Goal: Information Seeking & Learning: Understand process/instructions

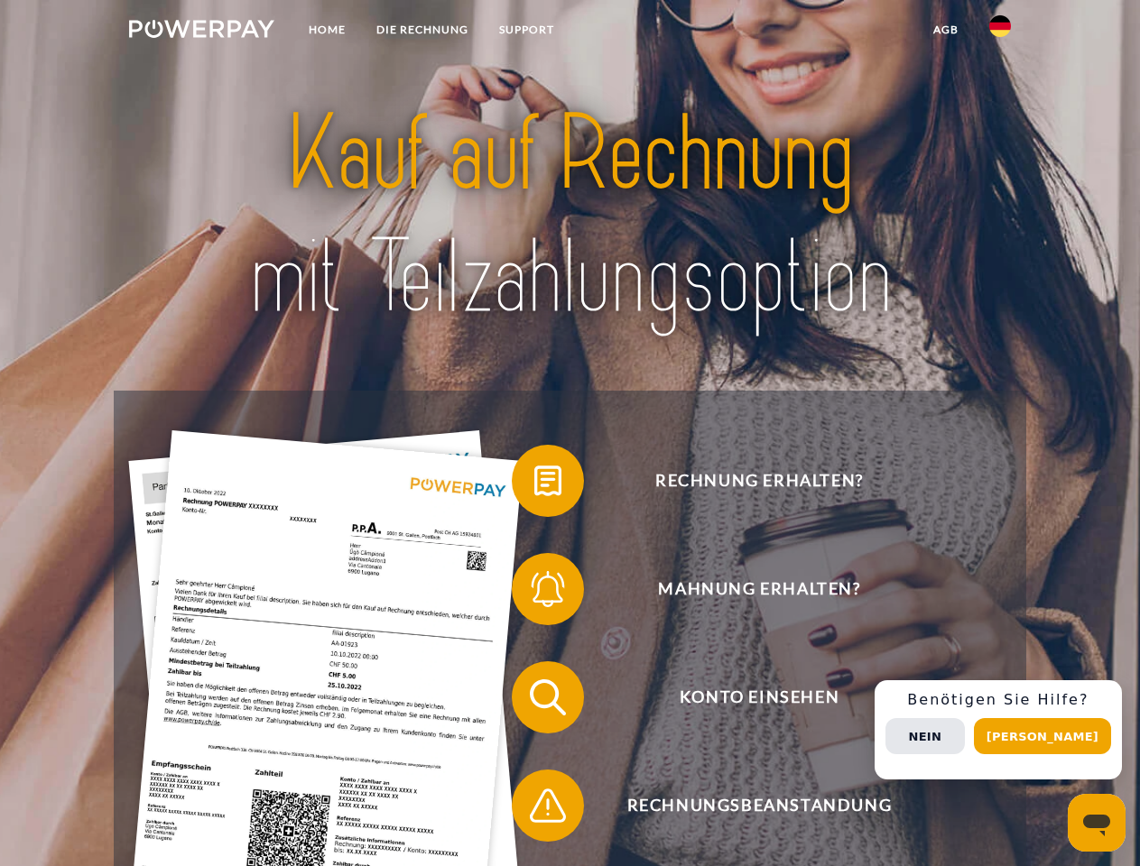
click at [201, 32] on img at bounding box center [201, 29] width 145 height 18
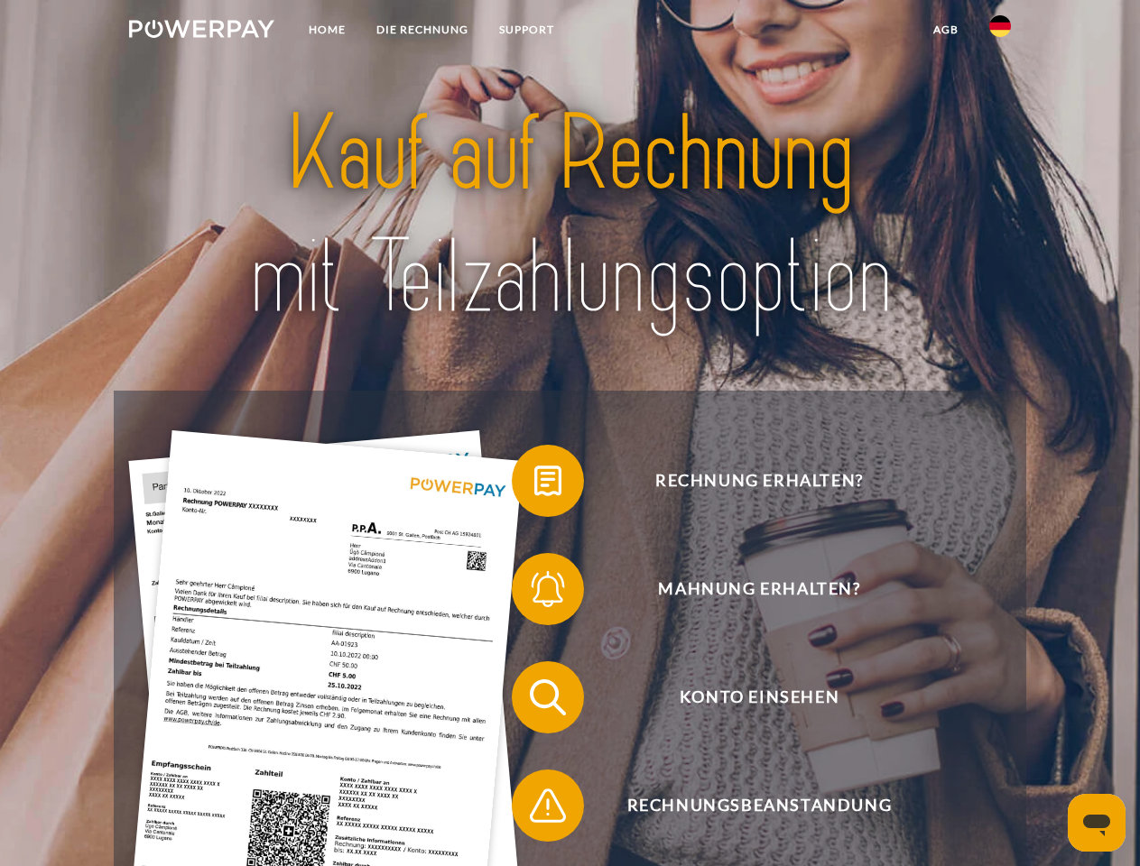
click at [1000, 32] on img at bounding box center [1000, 26] width 22 height 22
click at [945, 30] on link "agb" at bounding box center [946, 30] width 56 height 32
click at [534, 485] on span at bounding box center [521, 481] width 90 height 90
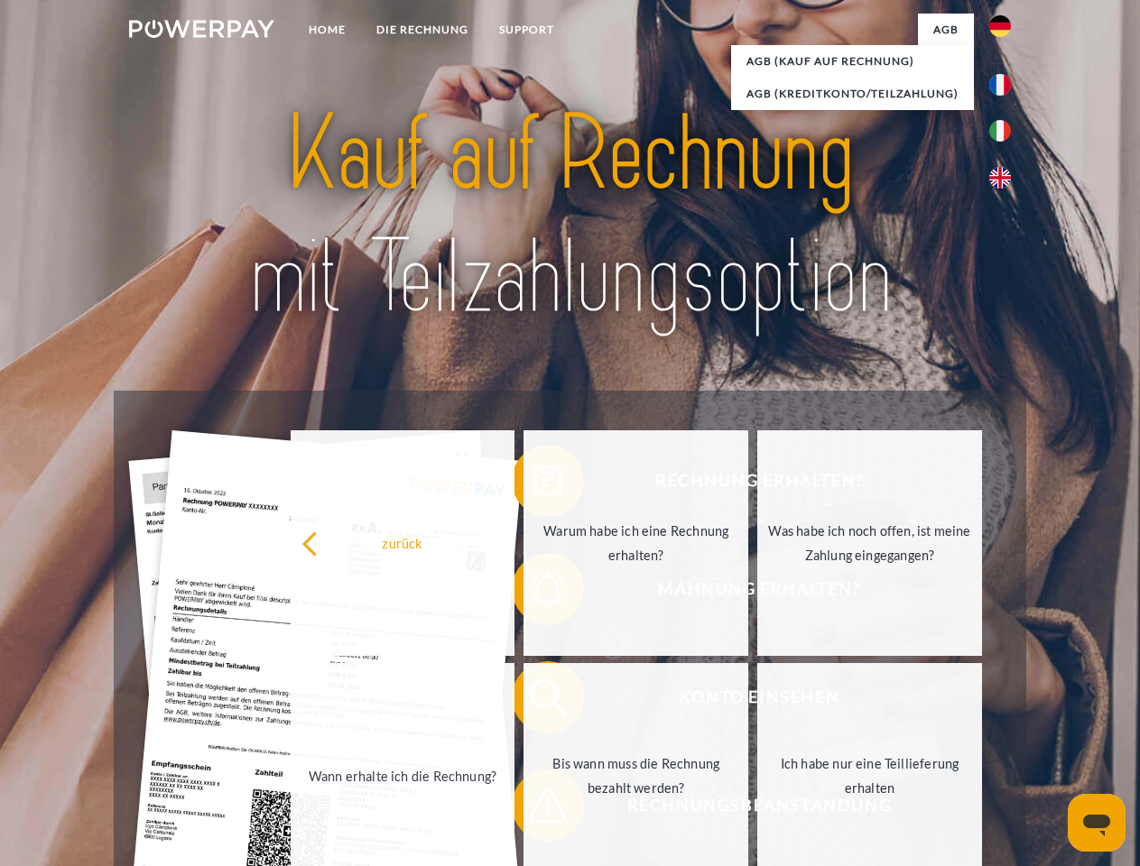
click at [534, 593] on div "Rechnung erhalten? Mahnung erhalten? Konto einsehen" at bounding box center [569, 752] width 911 height 722
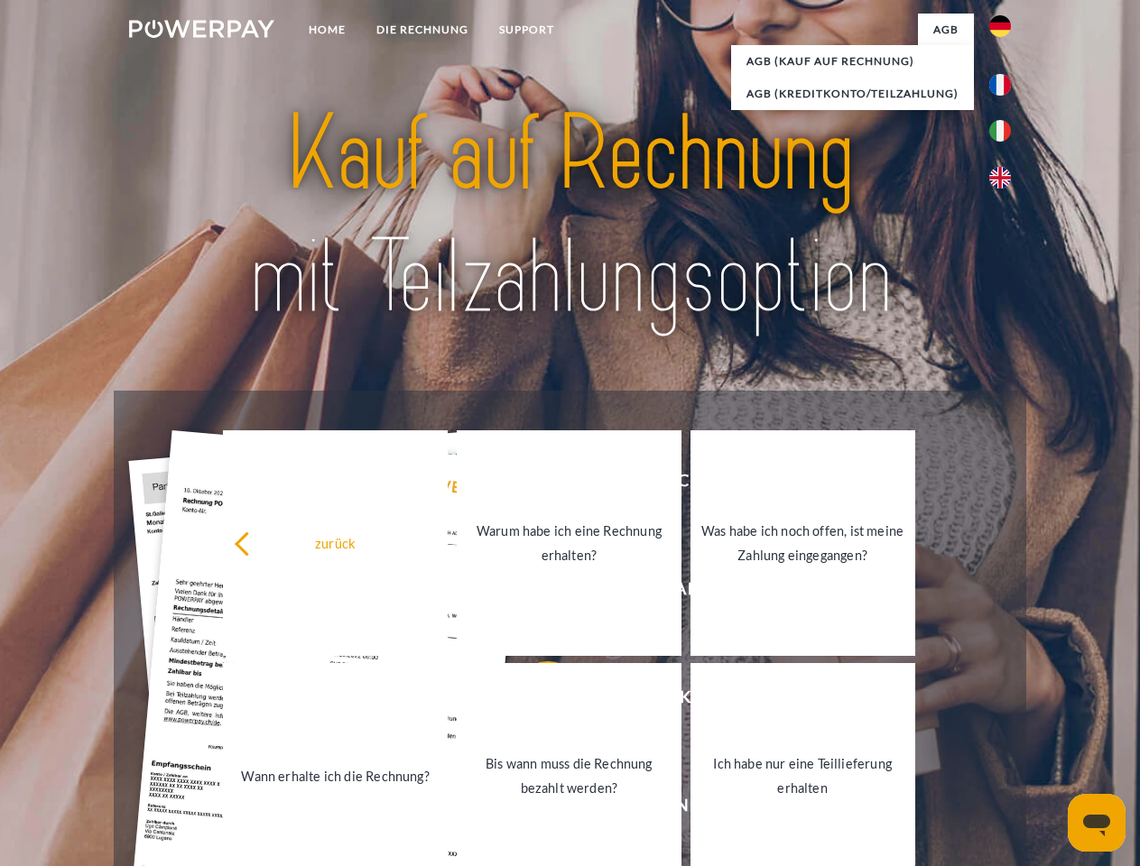
click at [534, 701] on link "Bis wann muss die Rechnung bezahlt werden?" at bounding box center [569, 776] width 225 height 226
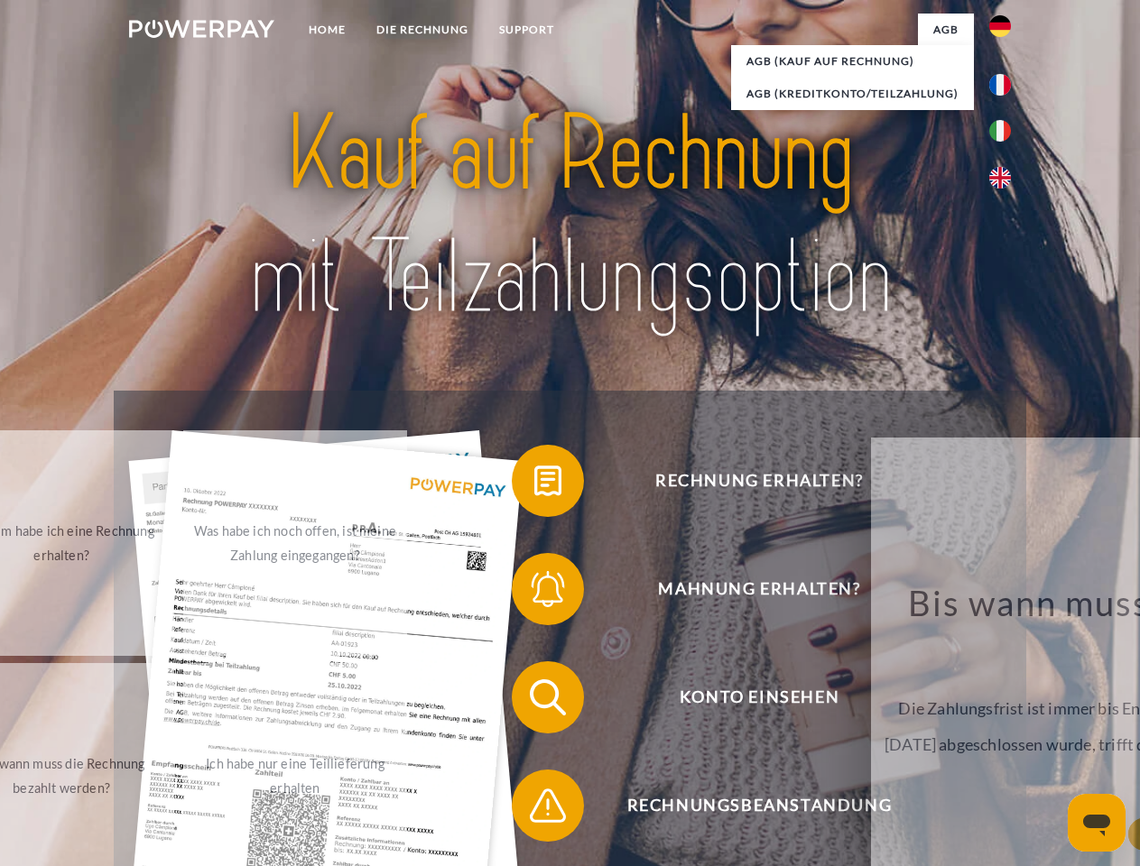
click at [534, 809] on span at bounding box center [521, 806] width 90 height 90
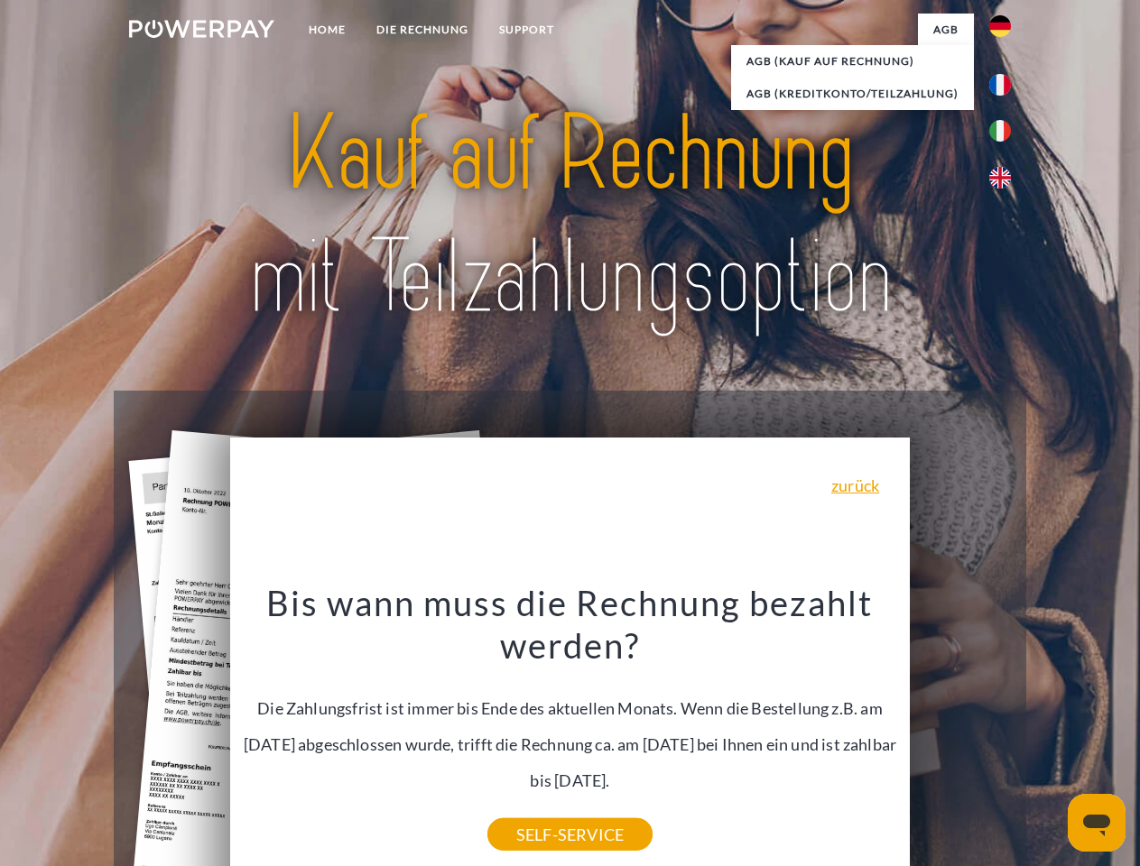
click at [1004, 730] on div "Rechnung erhalten? Mahnung erhalten? Konto einsehen" at bounding box center [569, 752] width 911 height 722
click at [960, 734] on span "Konto einsehen" at bounding box center [759, 697] width 442 height 72
click at [1048, 736] on header "Home DIE RECHNUNG SUPPORT" at bounding box center [570, 623] width 1140 height 1246
